Goal: Information Seeking & Learning: Check status

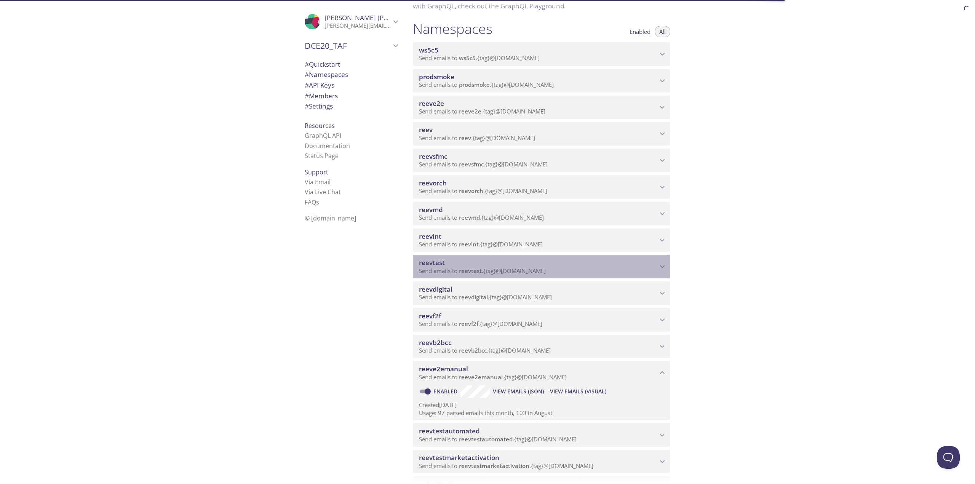
click at [467, 278] on div "reevtest Send emails to reevtest . {tag} @[DOMAIN_NAME] Enabled View Emails (JS…" at bounding box center [541, 265] width 257 height 27
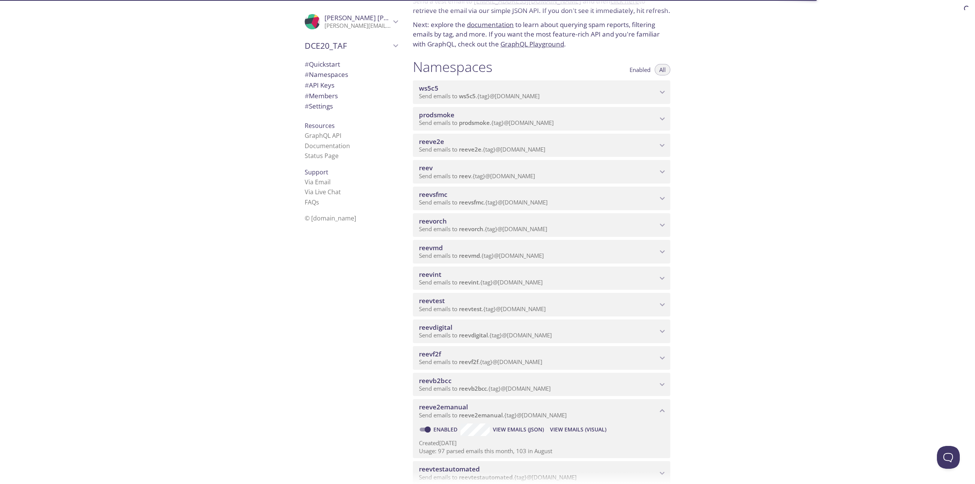
click at [462, 320] on div "reevdigital Send emails to reevdigital . {tag} @[DOMAIN_NAME]" at bounding box center [541, 332] width 257 height 24
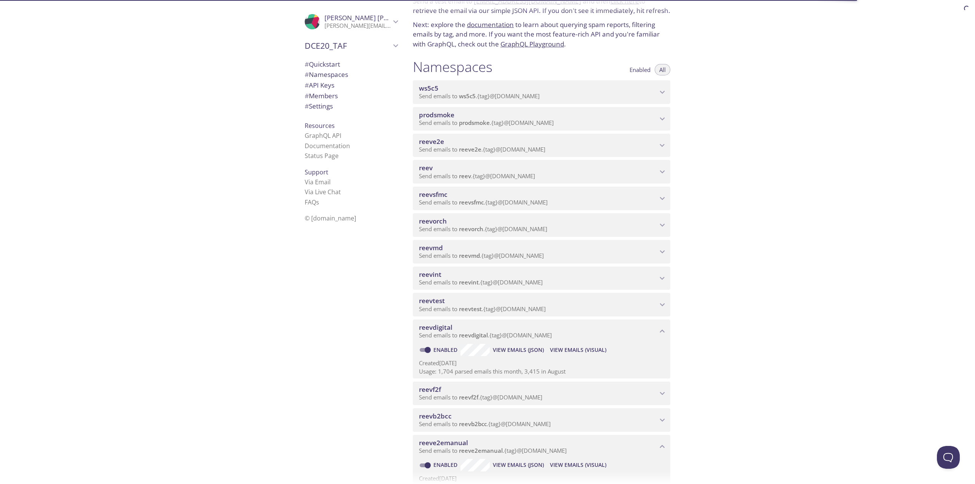
click at [567, 350] on span "View Emails (Visual)" at bounding box center [578, 349] width 56 height 9
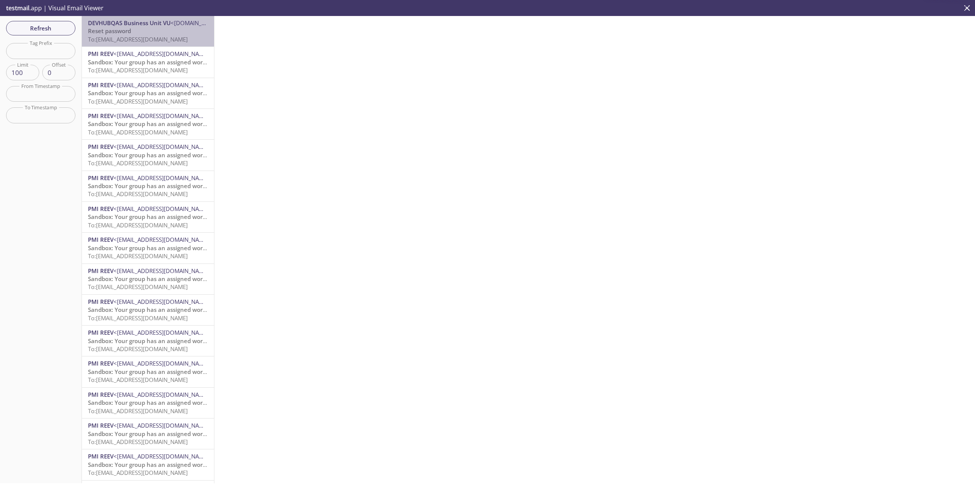
click at [205, 41] on div "DEVHUBQAS Business Unit VU <[DOMAIN_NAME][EMAIL_ADDRESS][DOMAIN_NAME]> Reset pa…" at bounding box center [148, 31] width 132 height 30
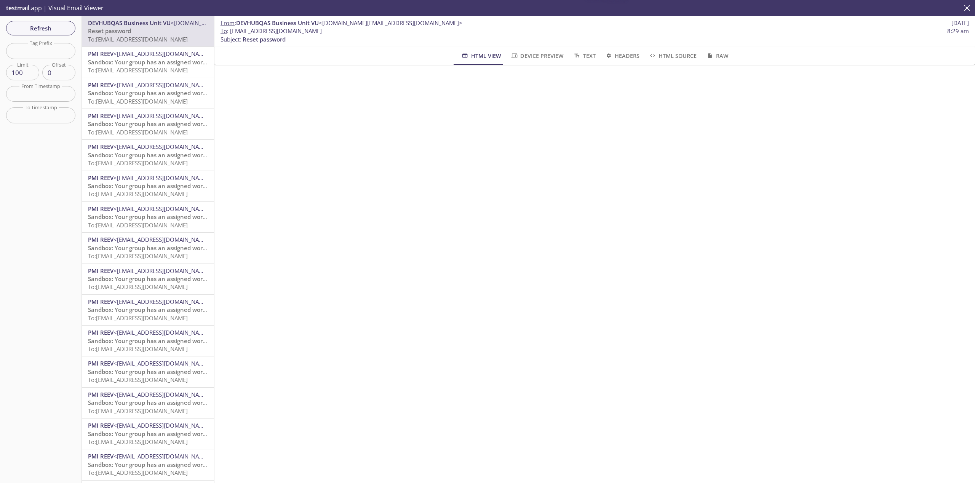
click at [149, 65] on span "Sandbox: Your group has an assigned work item" at bounding box center [154, 62] width 132 height 8
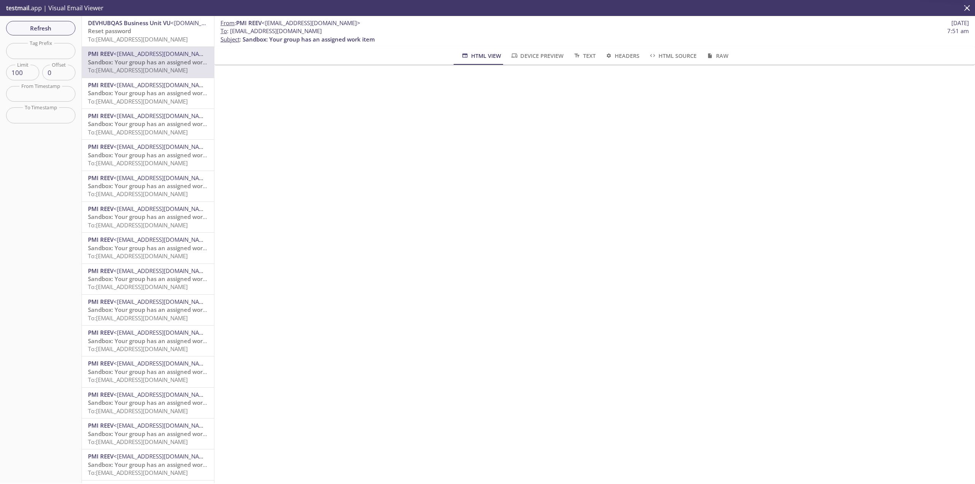
drag, startPoint x: 230, startPoint y: 29, endPoint x: 351, endPoint y: 30, distance: 120.7
click at [351, 30] on span "To : [EMAIL_ADDRESS][DOMAIN_NAME] 7:51 am" at bounding box center [595, 31] width 748 height 8
copy span "[EMAIL_ADDRESS][DOMAIN_NAME]"
click at [57, 32] on span "Refresh" at bounding box center [40, 28] width 57 height 10
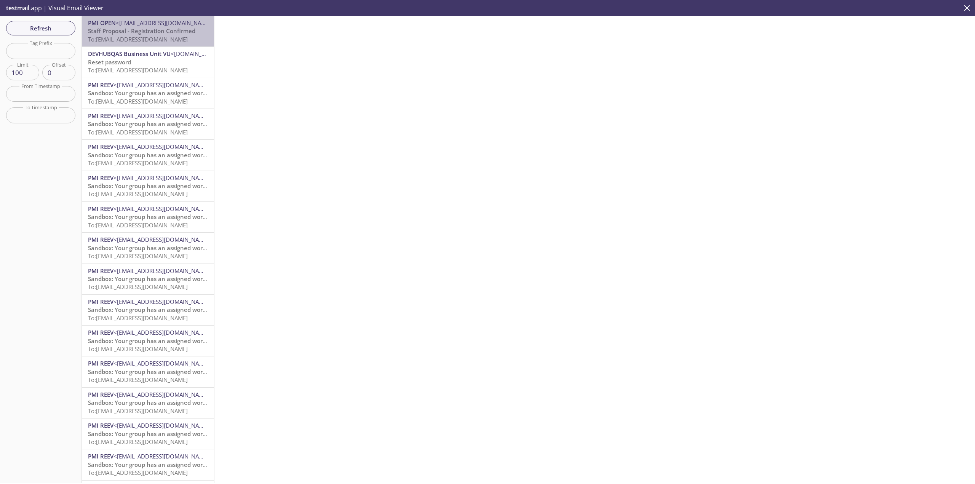
click at [188, 37] on span "To: [EMAIL_ADDRESS][DOMAIN_NAME]" at bounding box center [138, 39] width 100 height 8
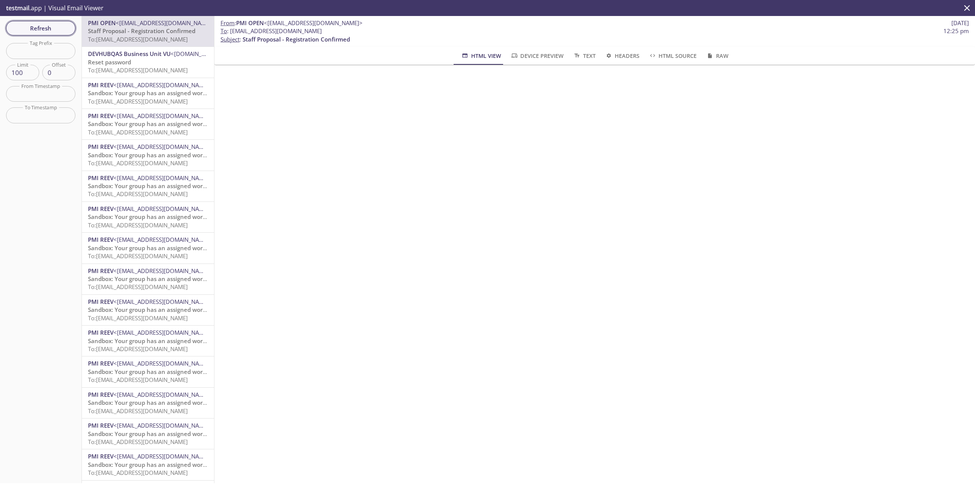
click at [68, 33] on span "Refresh" at bounding box center [40, 28] width 57 height 10
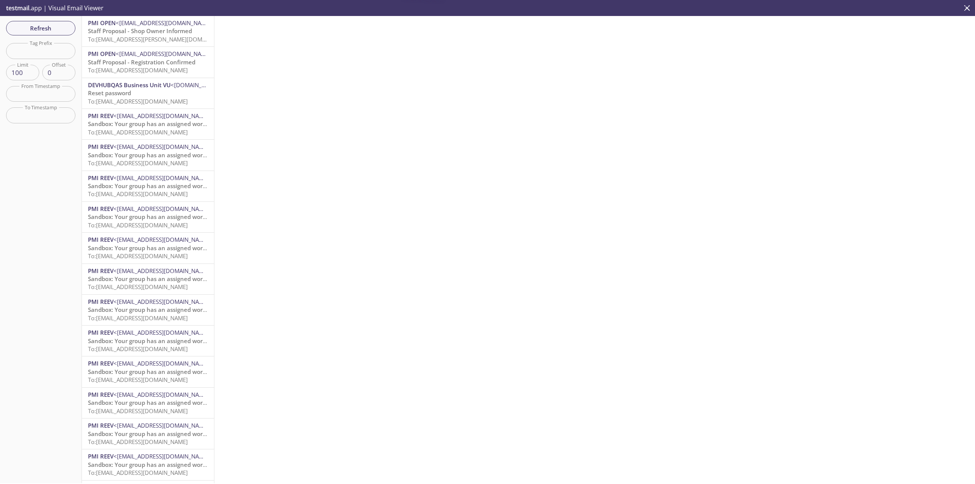
drag, startPoint x: 141, startPoint y: 36, endPoint x: 398, endPoint y: 94, distance: 264.3
click at [161, 37] on span "To: [EMAIL_ADDRESS][PERSON_NAME][DOMAIN_NAME]" at bounding box center [160, 39] width 144 height 8
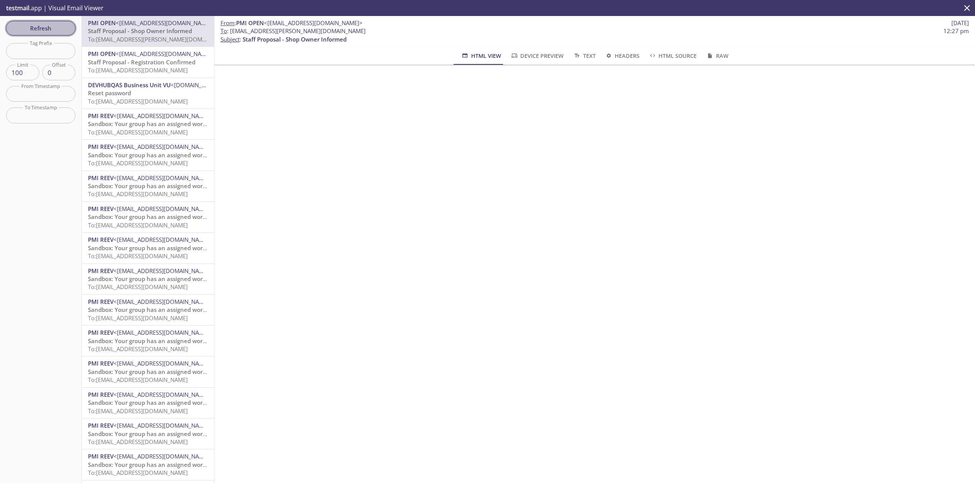
click at [31, 29] on span "Refresh" at bounding box center [40, 28] width 57 height 10
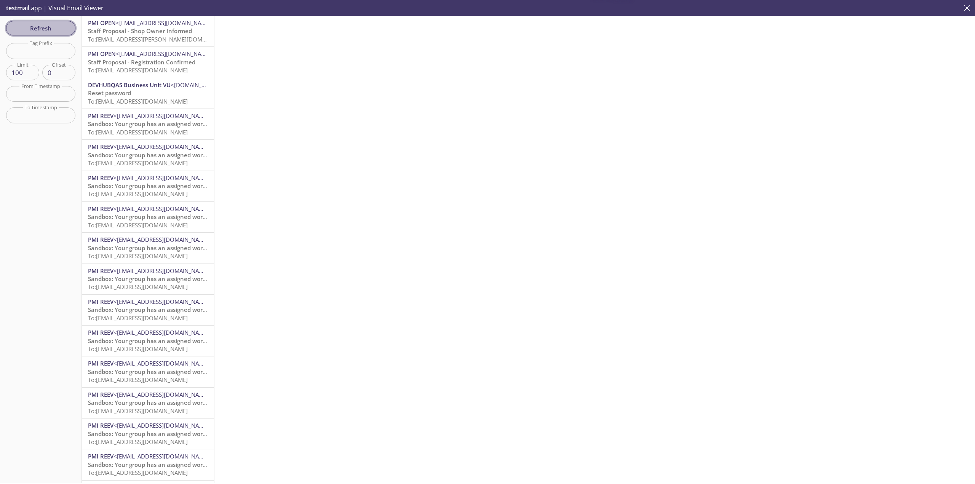
click at [51, 30] on span "Refresh" at bounding box center [40, 28] width 57 height 10
click at [43, 29] on span "Refresh" at bounding box center [40, 28] width 57 height 10
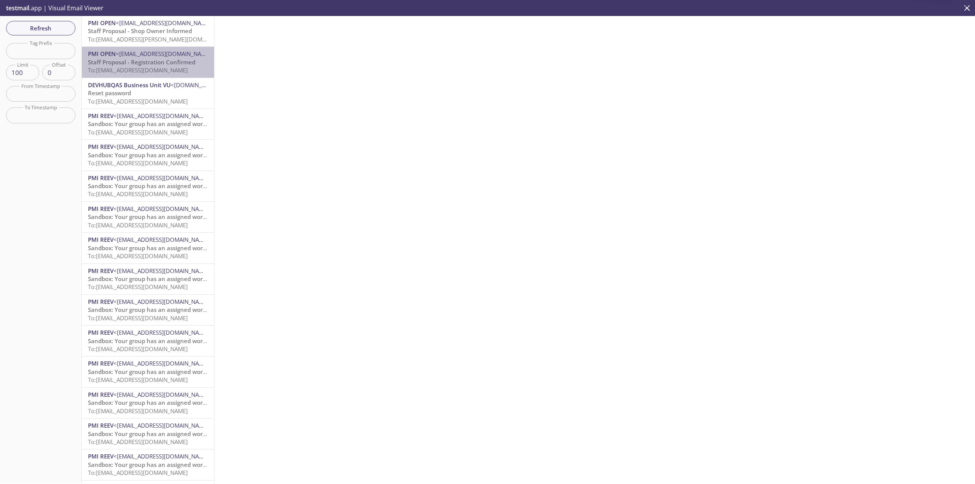
click at [170, 64] on span "Staff Proposal - Registration Confirmed" at bounding box center [141, 62] width 107 height 8
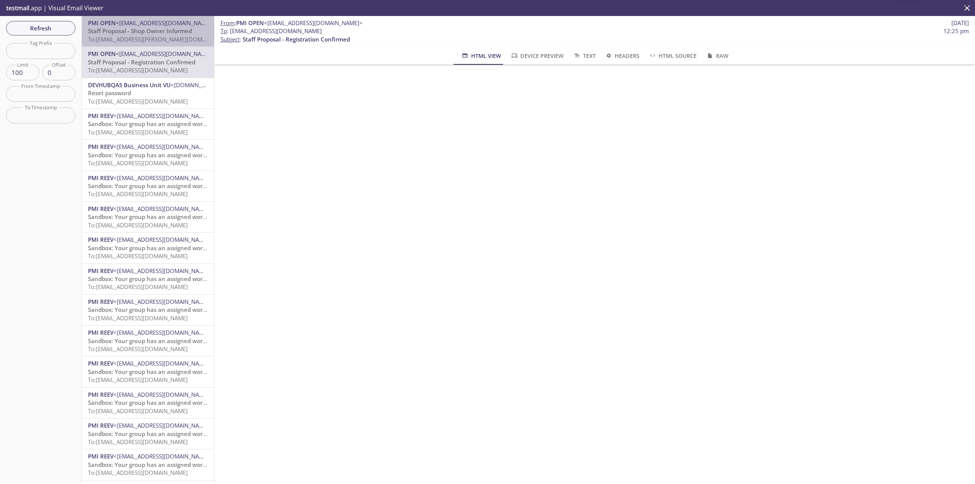
click at [177, 38] on span "To: [EMAIL_ADDRESS][PERSON_NAME][DOMAIN_NAME]" at bounding box center [160, 39] width 144 height 8
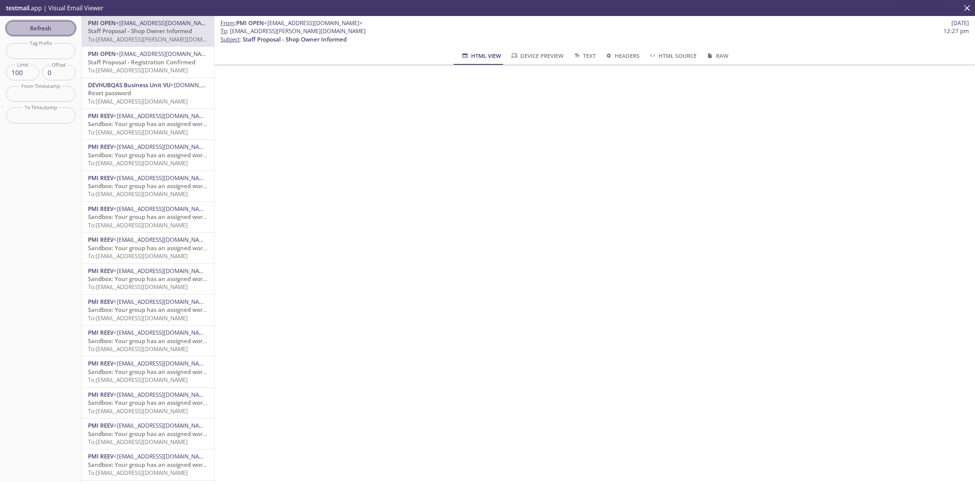
click at [62, 28] on span "Refresh" at bounding box center [40, 28] width 57 height 10
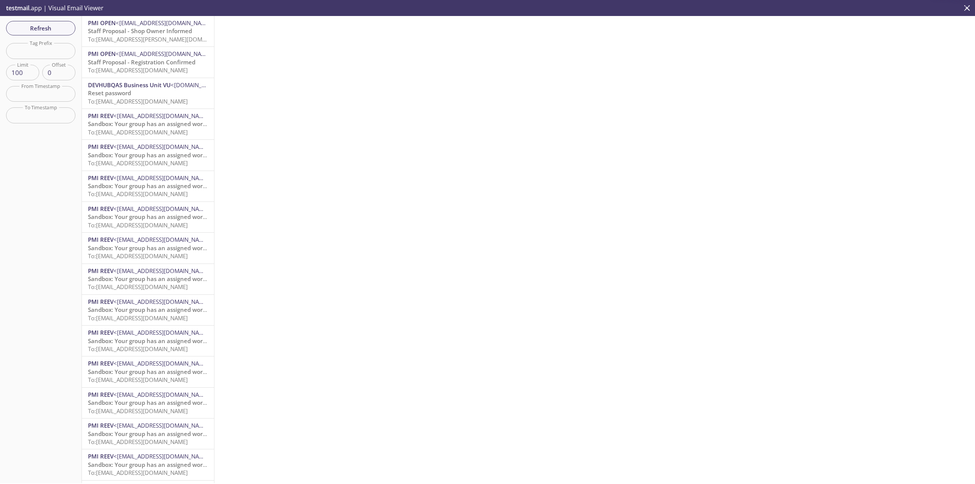
click at [172, 59] on span "Staff Proposal - Registration Confirmed" at bounding box center [141, 62] width 107 height 8
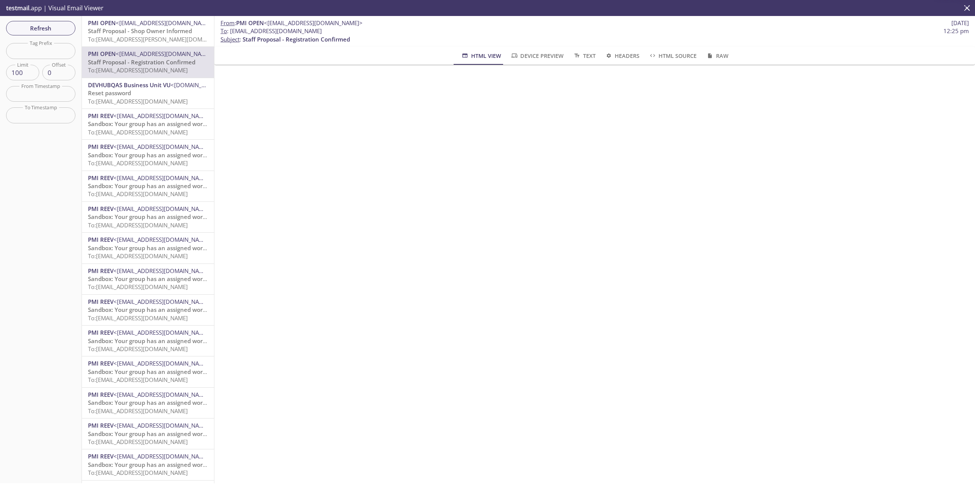
drag, startPoint x: 341, startPoint y: 31, endPoint x: 230, endPoint y: 34, distance: 111.6
click at [230, 34] on span "To : [EMAIL_ADDRESS][DOMAIN_NAME] 12:25 pm" at bounding box center [595, 31] width 748 height 8
copy span "[EMAIL_ADDRESS][DOMAIN_NAME]"
click at [52, 30] on span "Refresh" at bounding box center [40, 28] width 57 height 10
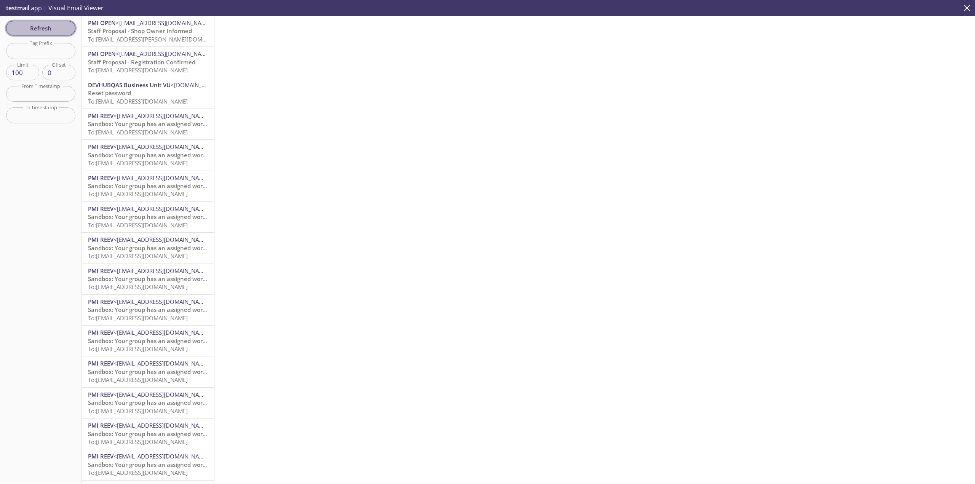
click at [42, 30] on span "Refresh" at bounding box center [40, 28] width 57 height 10
click at [55, 27] on span "Refresh" at bounding box center [40, 28] width 57 height 10
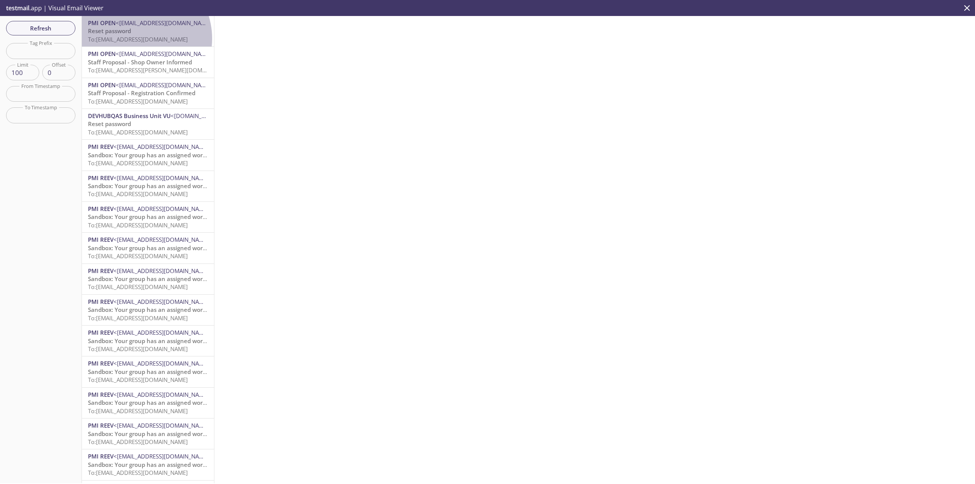
click at [137, 38] on span "To: [EMAIL_ADDRESS][DOMAIN_NAME]" at bounding box center [138, 39] width 100 height 8
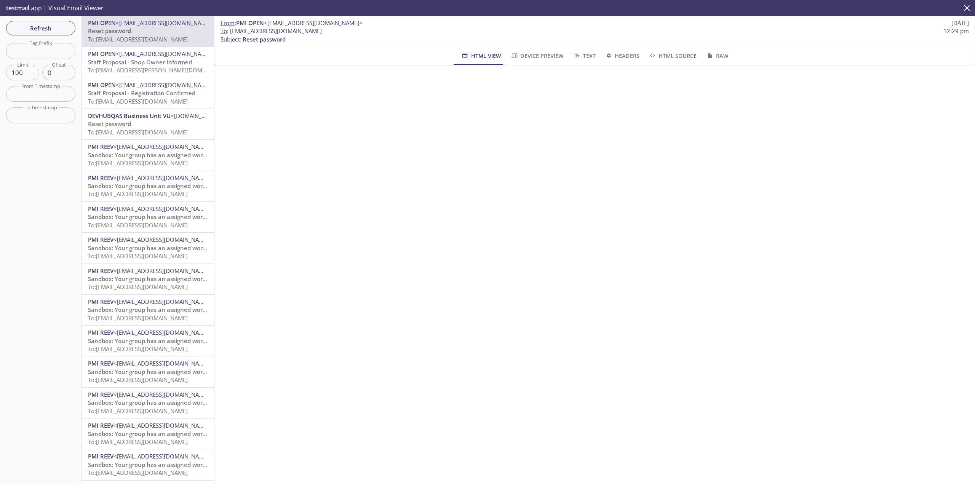
drag, startPoint x: 343, startPoint y: 30, endPoint x: 231, endPoint y: 33, distance: 112.4
click at [231, 33] on span "To : [EMAIL_ADDRESS][DOMAIN_NAME] 12:29 pm" at bounding box center [595, 31] width 748 height 8
copy span "[EMAIL_ADDRESS][DOMAIN_NAME]"
click at [45, 22] on button "Refresh" at bounding box center [40, 28] width 69 height 14
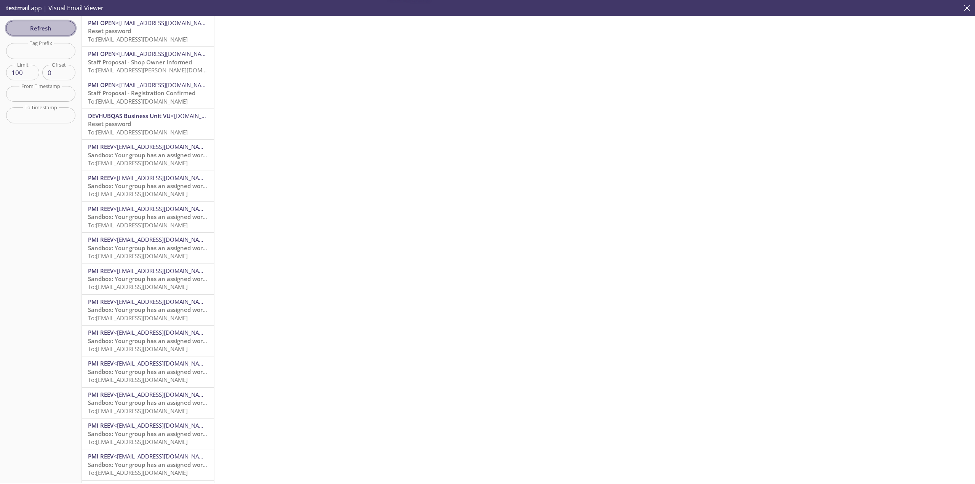
click at [46, 23] on span "Refresh" at bounding box center [40, 28] width 57 height 10
click at [171, 34] on p "Reset password To: [EMAIL_ADDRESS][DOMAIN_NAME]" at bounding box center [148, 35] width 120 height 16
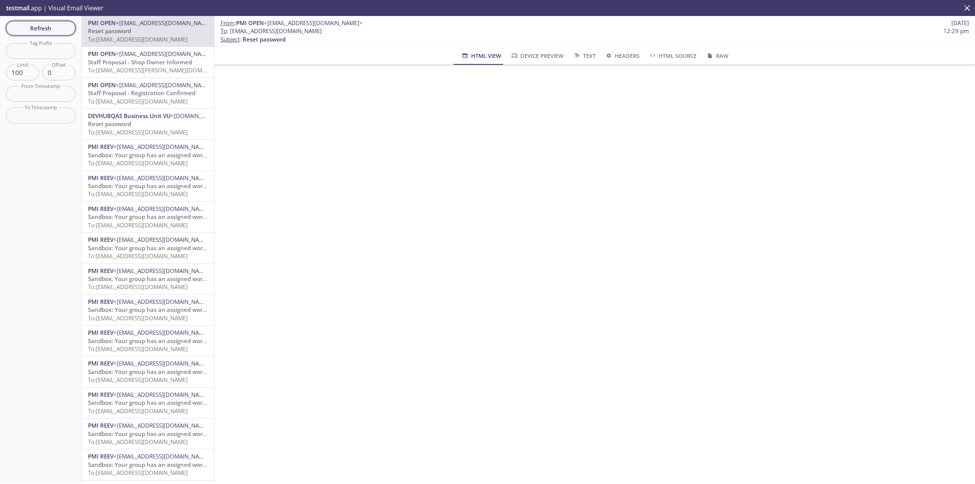
click at [67, 29] on span "Refresh" at bounding box center [40, 28] width 57 height 10
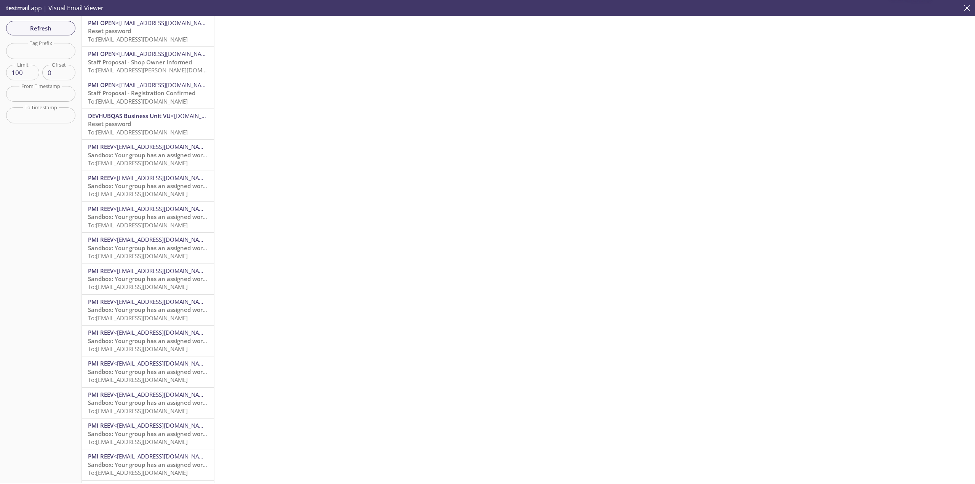
click at [174, 35] on span "To: [EMAIL_ADDRESS][DOMAIN_NAME]" at bounding box center [138, 39] width 100 height 8
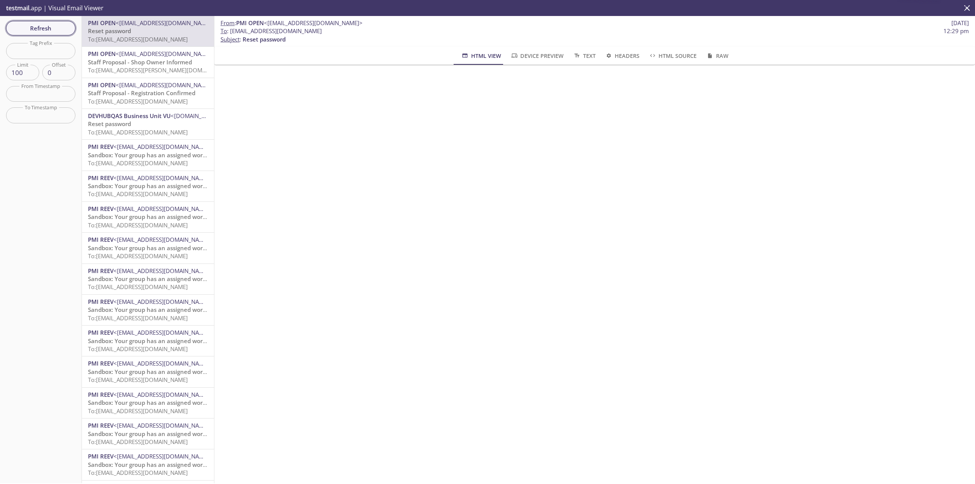
click at [54, 27] on span "Refresh" at bounding box center [40, 28] width 57 height 10
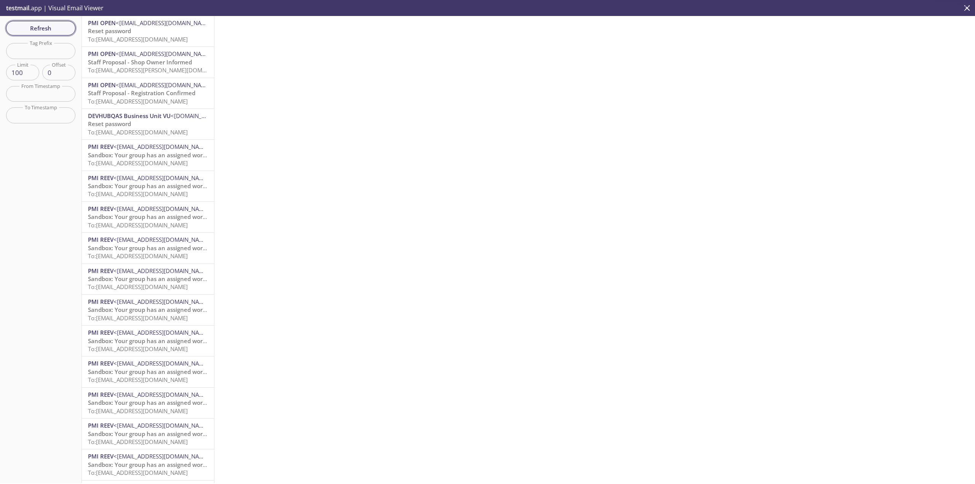
click at [59, 26] on span "Refresh" at bounding box center [40, 28] width 57 height 10
click at [37, 27] on span "Refresh" at bounding box center [40, 28] width 57 height 10
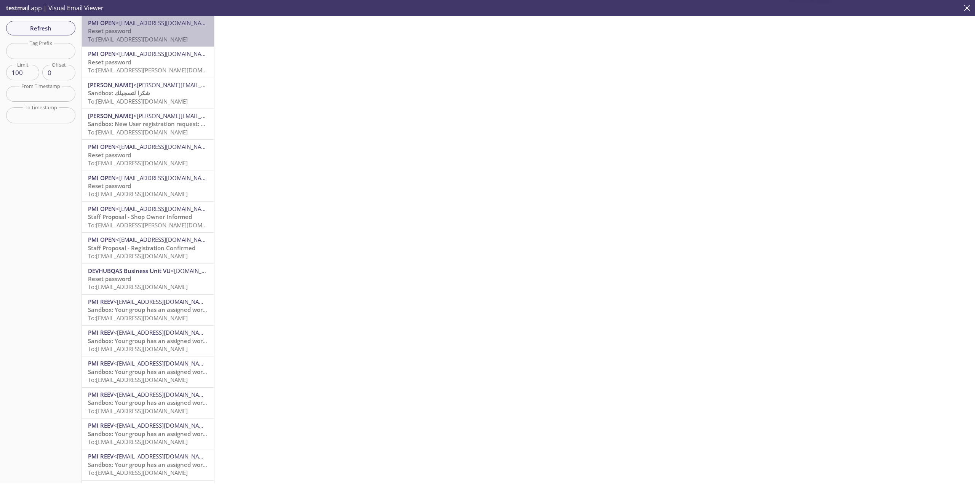
click at [157, 38] on span "To: [EMAIL_ADDRESS][DOMAIN_NAME]" at bounding box center [138, 39] width 100 height 8
